Goal: Task Accomplishment & Management: Manage account settings

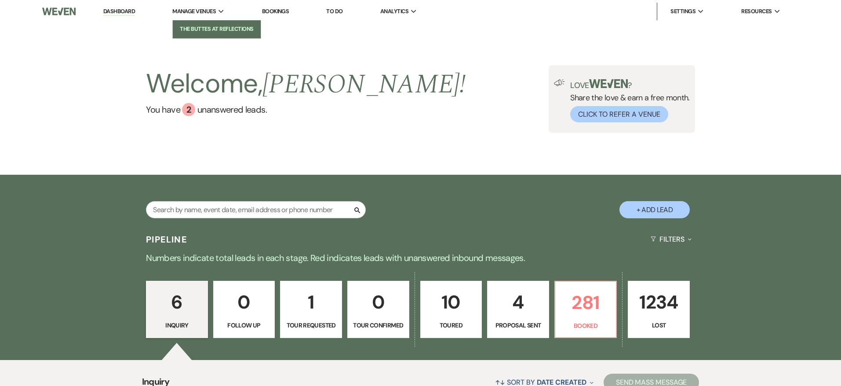
click at [210, 30] on li "The Buttes at Reflections" at bounding box center [216, 29] width 79 height 9
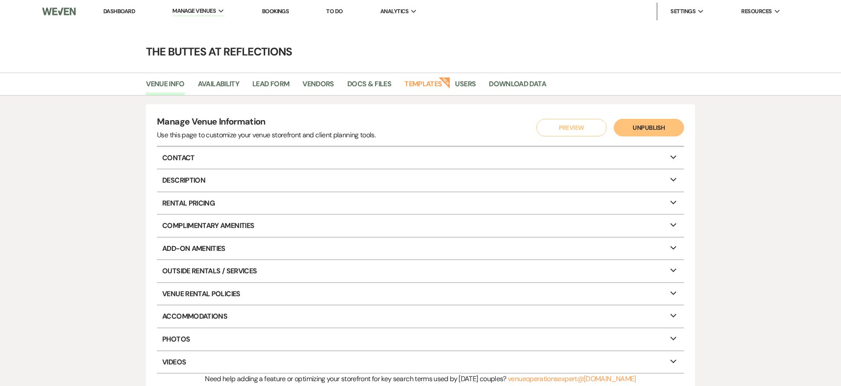
click at [130, 12] on link "Dashboard" at bounding box center [119, 10] width 32 height 7
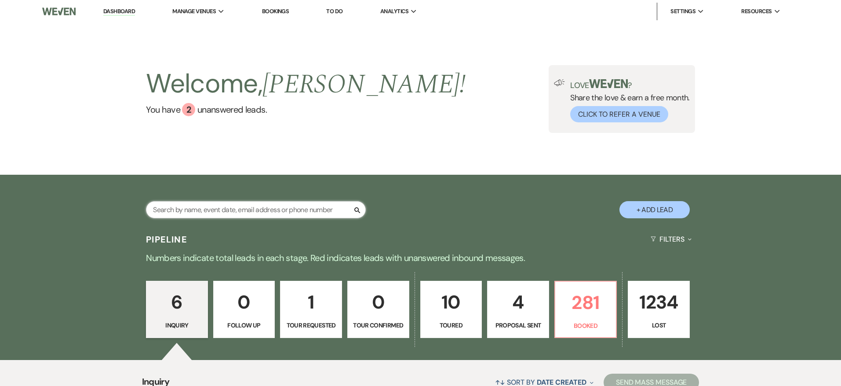
click at [235, 209] on input "text" at bounding box center [256, 209] width 220 height 17
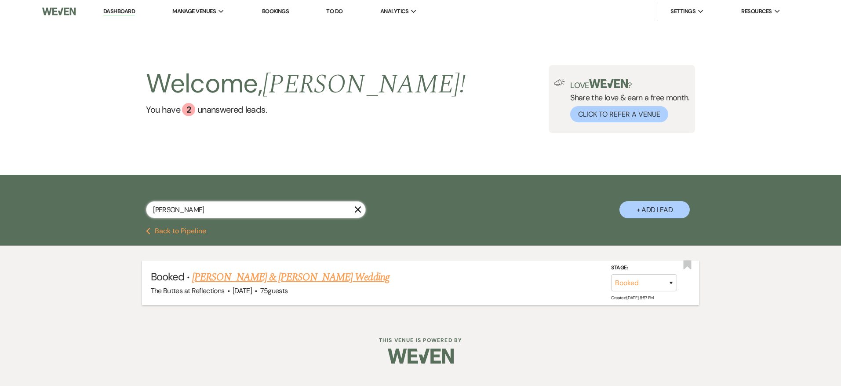
type input "[PERSON_NAME]"
click at [266, 281] on link "[PERSON_NAME] & [PERSON_NAME] Wedding" at bounding box center [290, 277] width 197 height 16
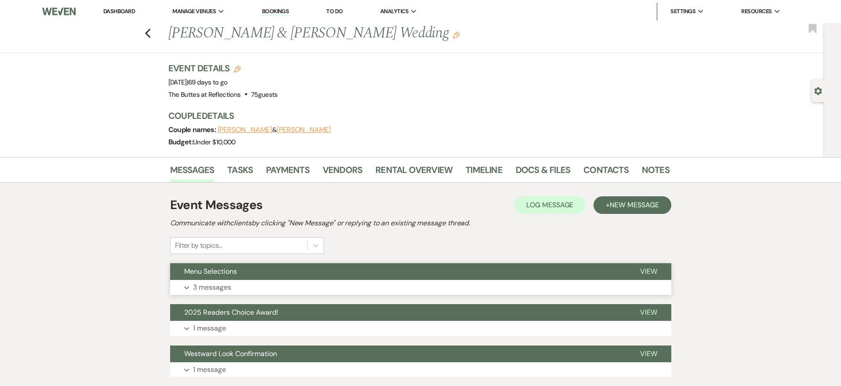
click at [361, 265] on button "Menu Selections" at bounding box center [398, 271] width 456 height 17
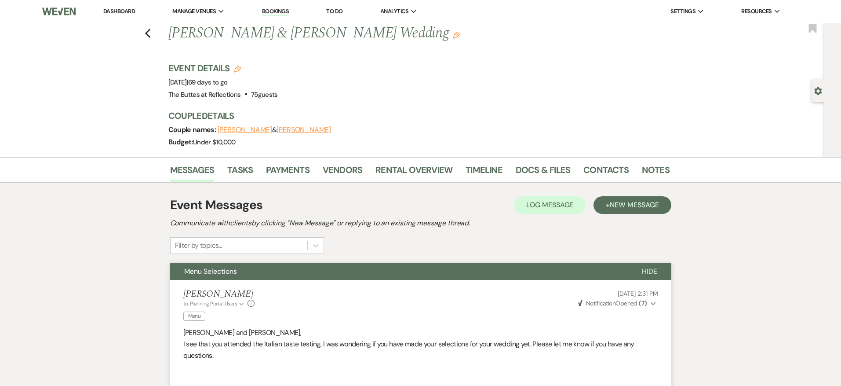
scroll to position [1, 0]
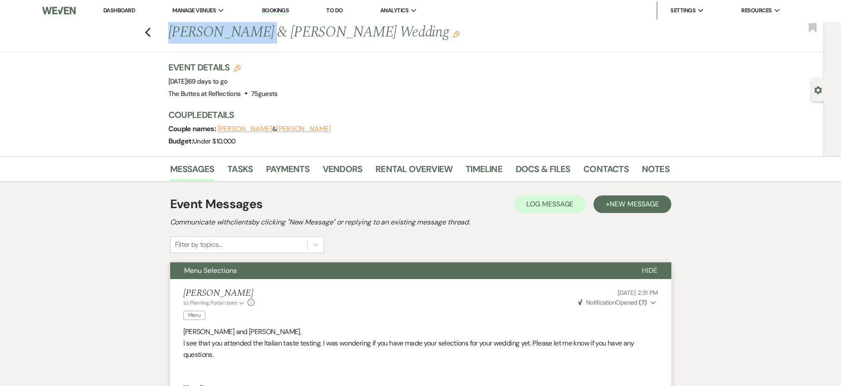
drag, startPoint x: 259, startPoint y: 32, endPoint x: 172, endPoint y: 34, distance: 87.5
click at [172, 34] on h1 "[PERSON_NAME] & [PERSON_NAME] Wedding Edit" at bounding box center [365, 32] width 394 height 21
copy h1 "[PERSON_NAME]"
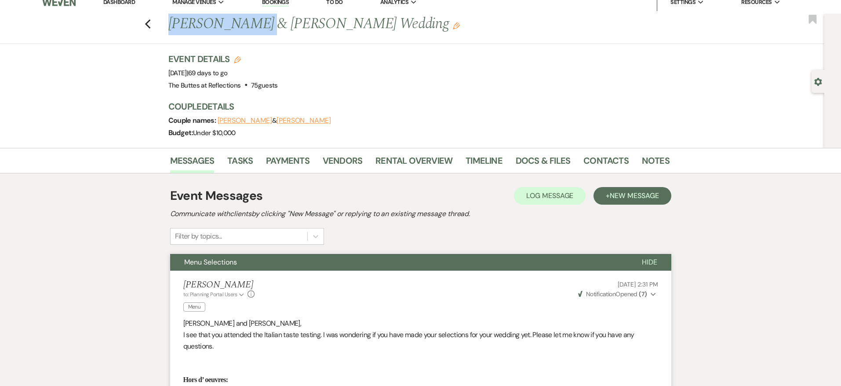
scroll to position [10, 0]
click at [149, 24] on icon "Previous" at bounding box center [148, 23] width 7 height 11
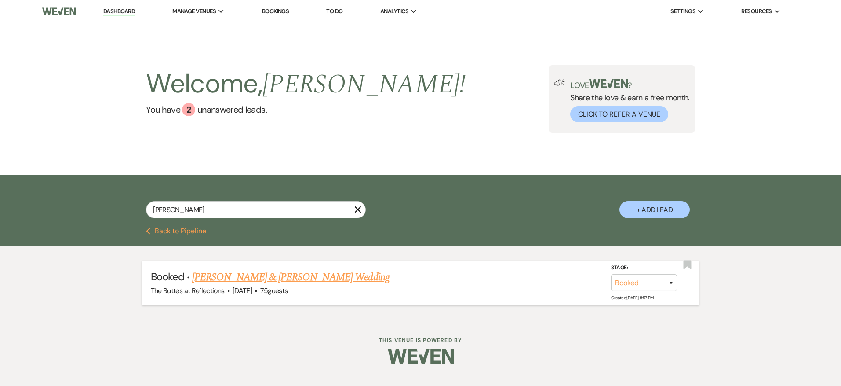
click at [253, 270] on link "[PERSON_NAME] & [PERSON_NAME] Wedding" at bounding box center [290, 277] width 197 height 16
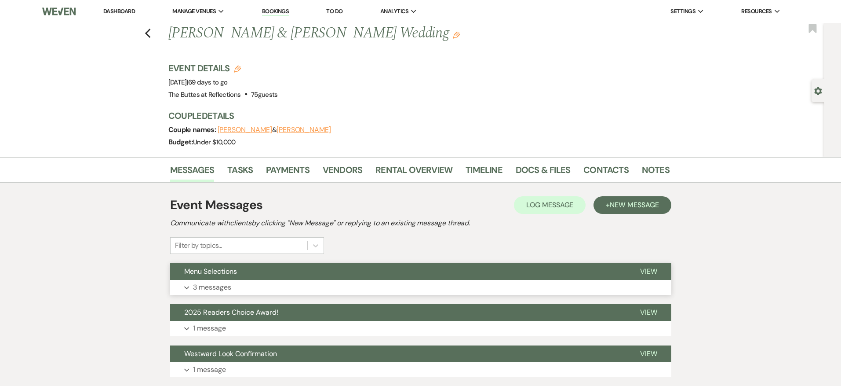
click at [258, 278] on button "Menu Selections" at bounding box center [398, 271] width 456 height 17
